Goal: Communication & Community: Answer question/provide support

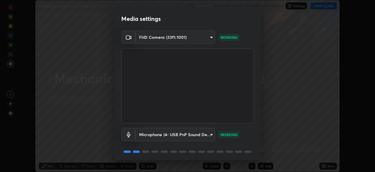
scroll to position [21, 0]
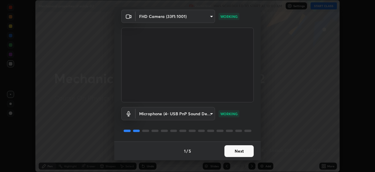
click at [244, 154] on button "Next" at bounding box center [239, 151] width 29 height 12
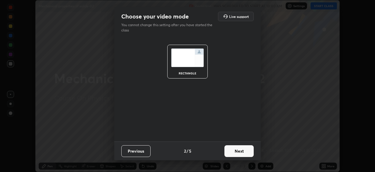
scroll to position [0, 0]
click at [245, 154] on button "Next" at bounding box center [239, 151] width 29 height 12
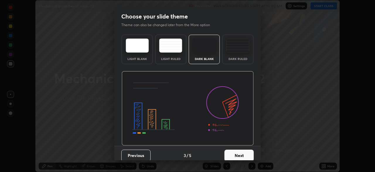
click at [246, 154] on button "Next" at bounding box center [239, 155] width 29 height 12
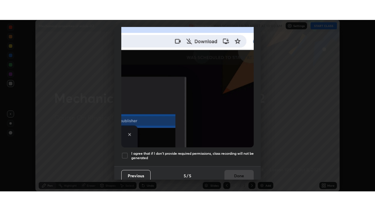
scroll to position [140, 0]
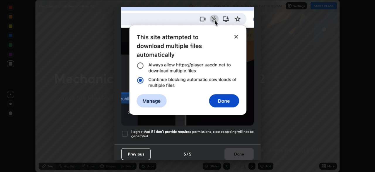
click at [239, 129] on h5 "I agree that if I don't provide required permissions, class recording will not …" at bounding box center [192, 133] width 123 height 9
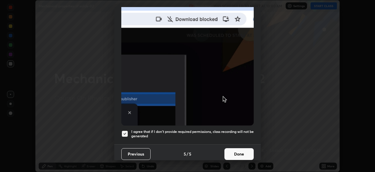
click at [242, 151] on button "Done" at bounding box center [239, 154] width 29 height 12
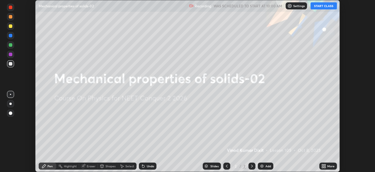
click at [326, 8] on button "START CLASS" at bounding box center [324, 5] width 26 height 7
click at [325, 166] on icon at bounding box center [324, 166] width 1 height 1
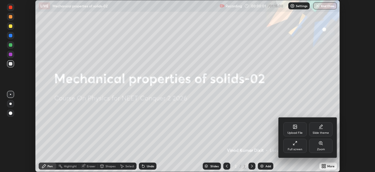
click at [301, 149] on div "Full screen" at bounding box center [295, 149] width 15 height 3
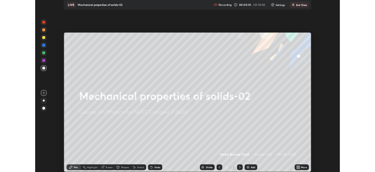
scroll to position [211, 375]
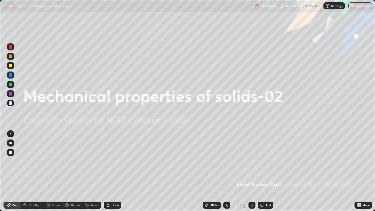
click at [268, 171] on div "Add" at bounding box center [269, 205] width 6 height 3
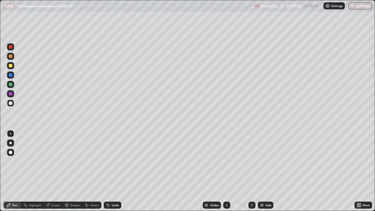
click at [11, 68] on div at bounding box center [10, 65] width 7 height 7
click at [55, 171] on div "Eraser" at bounding box center [56, 205] width 9 height 3
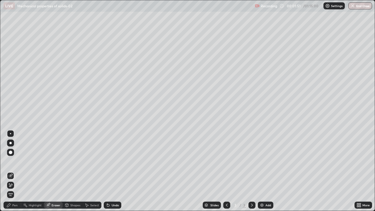
click at [16, 171] on div "Pen" at bounding box center [14, 205] width 5 height 3
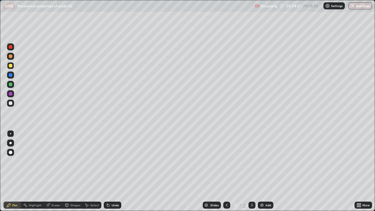
click at [58, 171] on div "Eraser" at bounding box center [56, 205] width 9 height 3
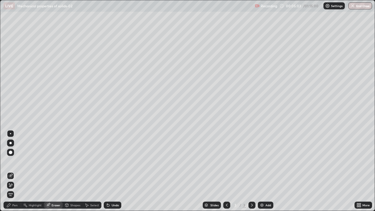
click at [13, 171] on div "Pen" at bounding box center [14, 205] width 5 height 3
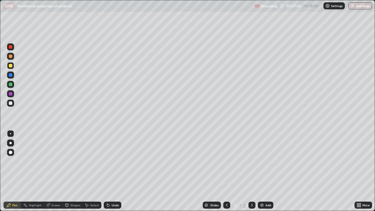
click at [267, 171] on div "Add" at bounding box center [269, 205] width 6 height 3
click at [226, 171] on icon at bounding box center [227, 205] width 5 height 5
click at [253, 171] on icon at bounding box center [252, 205] width 5 height 5
click at [266, 171] on div "Add" at bounding box center [269, 205] width 6 height 3
click at [266, 171] on div "Add" at bounding box center [266, 205] width 16 height 7
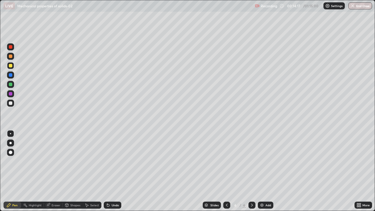
click at [76, 171] on div "Shapes" at bounding box center [75, 205] width 10 height 3
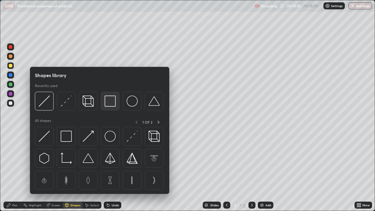
click at [112, 106] on img at bounding box center [110, 101] width 11 height 11
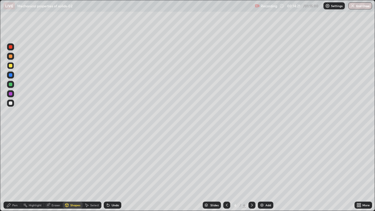
click at [16, 171] on div "Pen" at bounding box center [14, 205] width 5 height 3
click at [266, 171] on div "Add" at bounding box center [269, 205] width 6 height 3
click at [13, 104] on div at bounding box center [10, 103] width 7 height 7
click at [266, 171] on div "Add" at bounding box center [269, 205] width 6 height 3
click at [13, 68] on div at bounding box center [10, 65] width 7 height 7
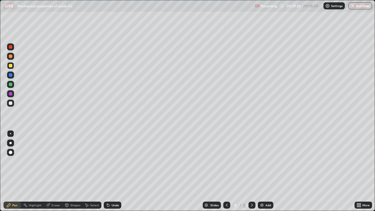
click at [57, 171] on div "Eraser" at bounding box center [56, 205] width 9 height 3
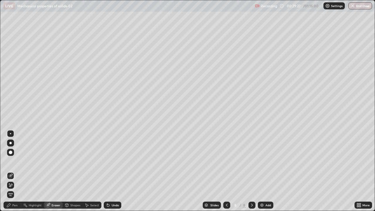
click at [15, 171] on div "Pen" at bounding box center [14, 205] width 5 height 3
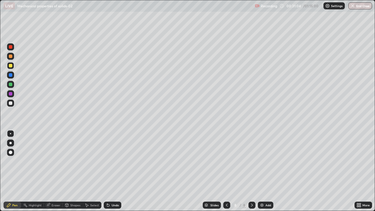
click at [267, 171] on div "Add" at bounding box center [269, 205] width 6 height 3
click at [11, 103] on div at bounding box center [11, 103] width 4 height 4
click at [226, 171] on icon at bounding box center [227, 205] width 2 height 3
click at [252, 171] on icon at bounding box center [252, 205] width 5 height 5
click at [268, 171] on div "Add" at bounding box center [269, 205] width 6 height 3
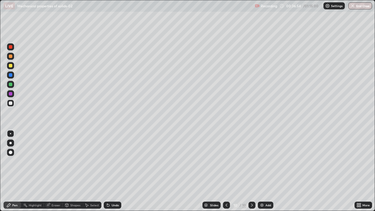
click at [11, 66] on div at bounding box center [11, 66] width 4 height 4
click at [59, 171] on div "Eraser" at bounding box center [56, 205] width 9 height 3
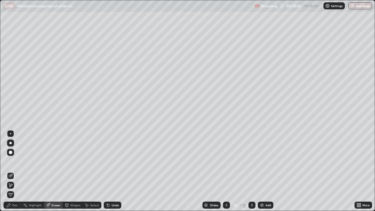
click at [17, 171] on div "Pen" at bounding box center [14, 205] width 5 height 3
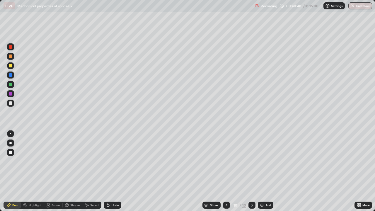
click at [266, 171] on div "Add" at bounding box center [269, 205] width 6 height 3
click at [12, 86] on div at bounding box center [10, 84] width 7 height 7
click at [226, 171] on icon at bounding box center [227, 205] width 2 height 3
click at [250, 171] on icon at bounding box center [252, 205] width 5 height 5
click at [227, 171] on icon at bounding box center [227, 205] width 5 height 5
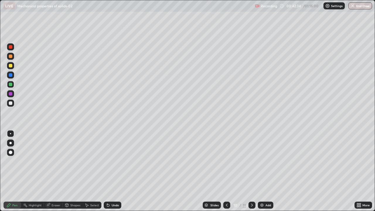
click at [252, 171] on icon at bounding box center [252, 205] width 5 height 5
click at [57, 171] on div "Eraser" at bounding box center [56, 205] width 9 height 3
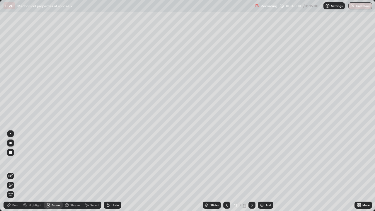
click at [17, 171] on div "Pen" at bounding box center [14, 205] width 5 height 3
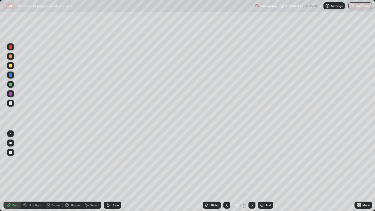
click at [265, 171] on div "Add" at bounding box center [266, 205] width 16 height 7
click at [12, 66] on div at bounding box center [11, 66] width 4 height 4
click at [56, 171] on div "Eraser" at bounding box center [56, 205] width 9 height 3
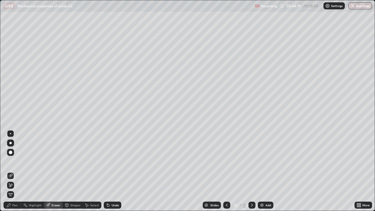
click at [15, 171] on div "Pen" at bounding box center [13, 205] width 18 height 7
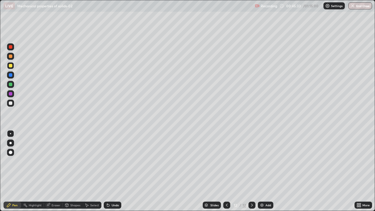
click at [13, 85] on div at bounding box center [10, 84] width 7 height 7
click at [265, 171] on div "Add" at bounding box center [266, 205] width 16 height 7
click at [11, 66] on div at bounding box center [11, 66] width 4 height 4
click at [56, 171] on div "Eraser" at bounding box center [56, 205] width 9 height 3
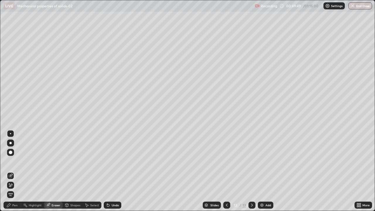
click at [19, 171] on div "Pen" at bounding box center [13, 205] width 18 height 7
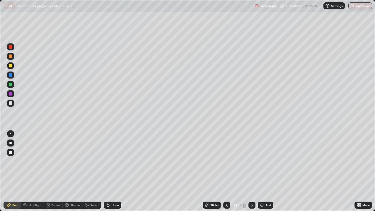
click at [11, 103] on div at bounding box center [11, 103] width 4 height 4
click at [11, 84] on div at bounding box center [11, 85] width 4 height 4
click at [265, 171] on div "Add" at bounding box center [266, 205] width 16 height 7
click at [78, 171] on div "Shapes" at bounding box center [75, 205] width 10 height 3
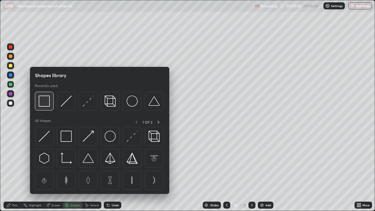
click at [50, 106] on img at bounding box center [44, 101] width 11 height 11
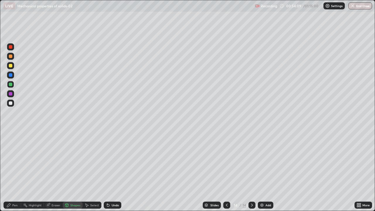
click at [16, 171] on div "Pen" at bounding box center [14, 205] width 5 height 3
click at [11, 104] on div at bounding box center [11, 103] width 4 height 4
click at [11, 67] on div at bounding box center [11, 66] width 4 height 4
click at [74, 171] on div "Shapes" at bounding box center [75, 205] width 10 height 3
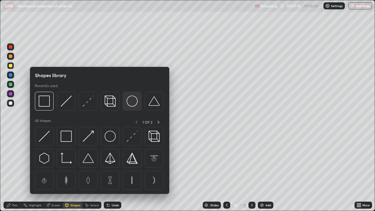
click at [134, 104] on img at bounding box center [132, 101] width 11 height 11
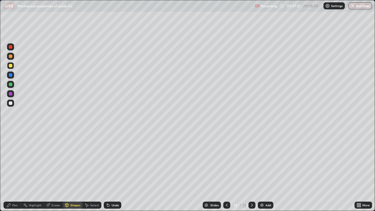
click at [13, 171] on div "Pen" at bounding box center [14, 205] width 5 height 3
click at [13, 103] on div at bounding box center [10, 103] width 7 height 7
click at [264, 171] on div "Add" at bounding box center [266, 205] width 16 height 7
click at [11, 86] on div at bounding box center [11, 85] width 4 height 4
click at [226, 171] on icon at bounding box center [227, 205] width 5 height 5
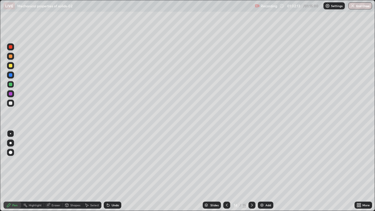
click at [251, 171] on icon at bounding box center [252, 205] width 5 height 5
click at [267, 171] on div "Add" at bounding box center [269, 205] width 6 height 3
click at [78, 171] on div "Shapes" at bounding box center [75, 205] width 10 height 3
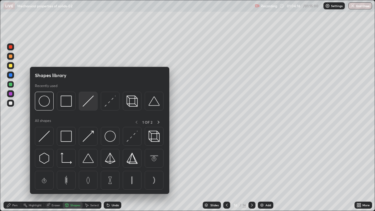
click at [91, 104] on img at bounding box center [88, 101] width 11 height 11
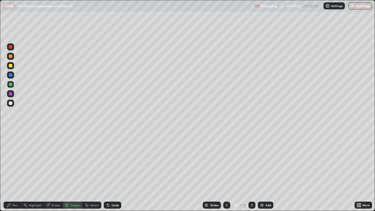
click at [15, 171] on div "Pen" at bounding box center [14, 205] width 5 height 3
click at [74, 171] on div "Shapes" at bounding box center [75, 205] width 10 height 3
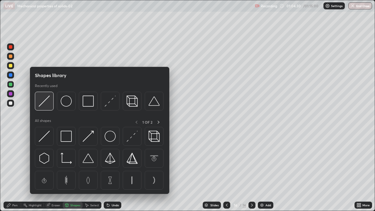
click at [50, 105] on img at bounding box center [44, 101] width 11 height 11
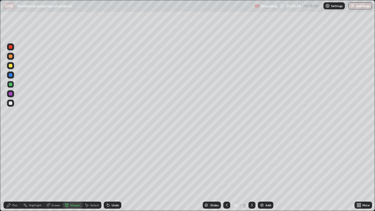
click at [76, 171] on div "Shapes" at bounding box center [73, 205] width 20 height 7
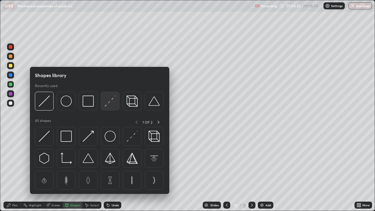
click at [114, 105] on img at bounding box center [110, 101] width 11 height 11
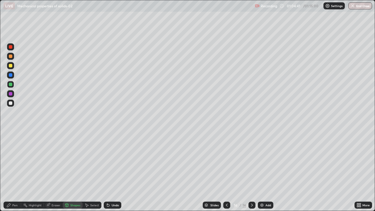
click at [15, 171] on div "Pen" at bounding box center [14, 205] width 5 height 3
click at [13, 67] on div at bounding box center [10, 65] width 7 height 7
click at [55, 171] on div "Eraser" at bounding box center [56, 205] width 9 height 3
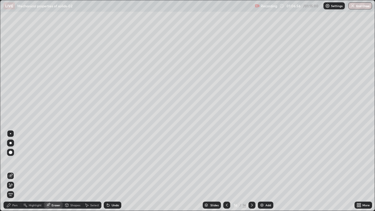
click at [16, 171] on div "Pen" at bounding box center [14, 205] width 5 height 3
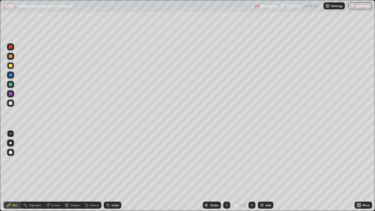
click at [361, 8] on button "End Class" at bounding box center [361, 5] width 24 height 7
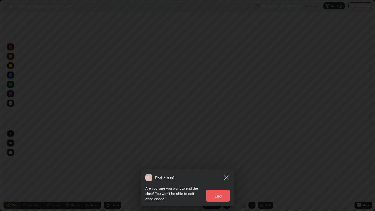
click at [221, 171] on button "End" at bounding box center [217, 196] width 23 height 12
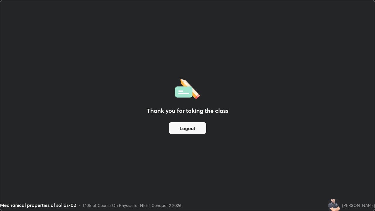
click at [197, 130] on button "Logout" at bounding box center [187, 128] width 37 height 12
click at [197, 132] on button "Logout" at bounding box center [187, 128] width 37 height 12
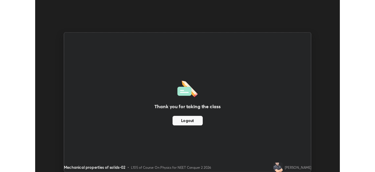
scroll to position [29154, 28950]
